Goal: Transaction & Acquisition: Purchase product/service

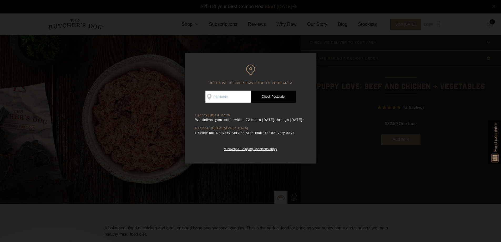
click at [356, 109] on div at bounding box center [250, 121] width 501 height 242
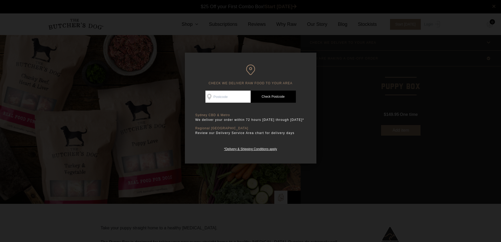
click at [341, 73] on div at bounding box center [250, 121] width 501 height 242
